Goal: Task Accomplishment & Management: Manage account settings

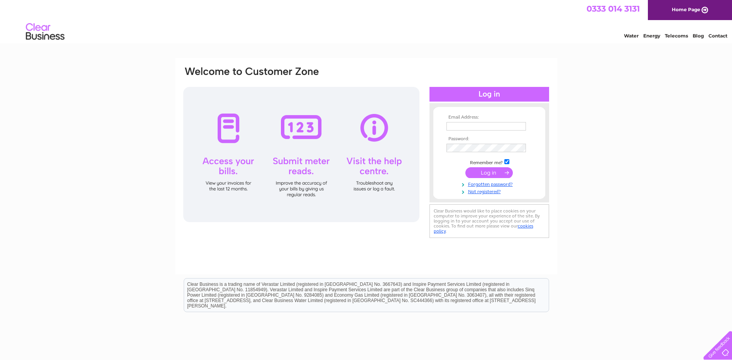
type input "Stuartsteven@major-recruitment.com"
click at [490, 172] on input "submit" at bounding box center [488, 172] width 47 height 11
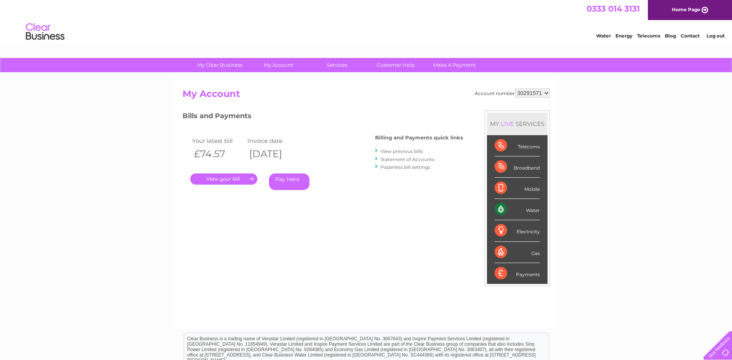
click at [239, 179] on link "." at bounding box center [223, 178] width 67 height 11
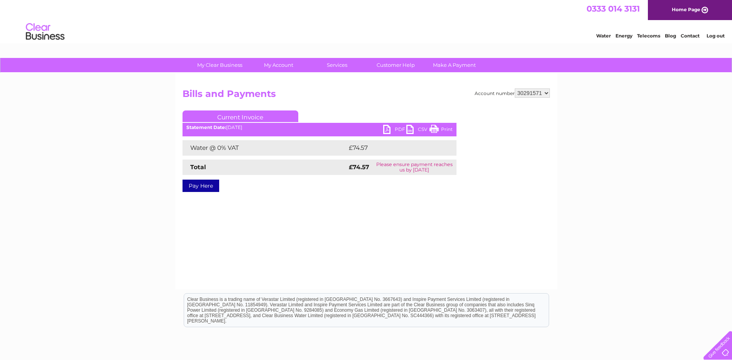
click at [394, 130] on link "PDF" at bounding box center [394, 130] width 23 height 11
